Goal: Check status: Check status

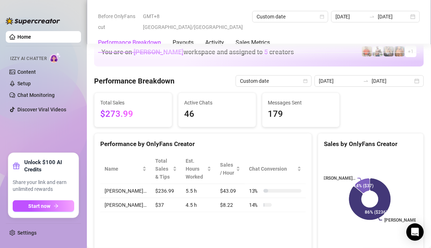
scroll to position [998, 0]
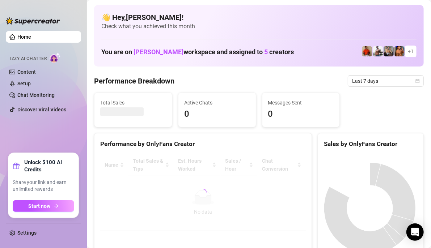
click at [266, 85] on div "Performance Breakdown Last 7 days" at bounding box center [258, 81] width 329 height 12
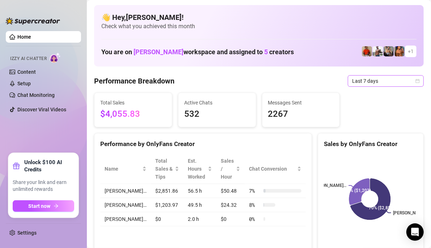
click at [415, 82] on icon "calendar" at bounding box center [417, 81] width 4 height 4
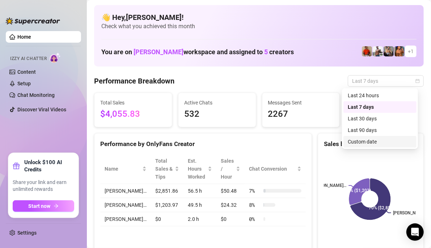
click at [368, 144] on div "Custom date" at bounding box center [379, 142] width 64 height 8
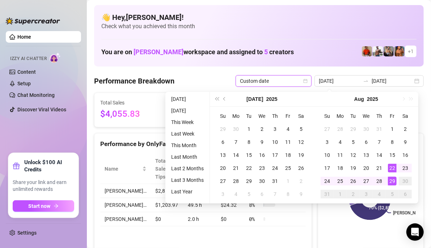
type input "[DATE]"
click at [390, 182] on div "29" at bounding box center [392, 181] width 9 height 9
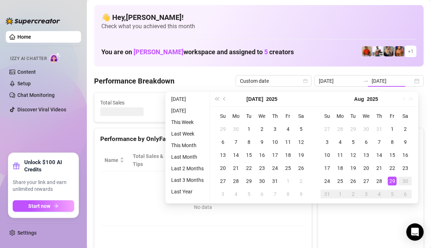
type input "[DATE]"
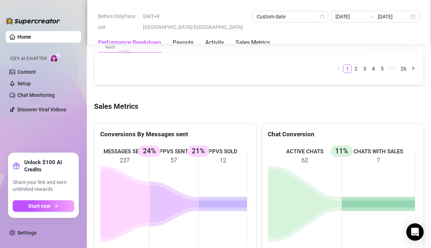
scroll to position [1008, 0]
